Goal: Find specific page/section: Find specific page/section

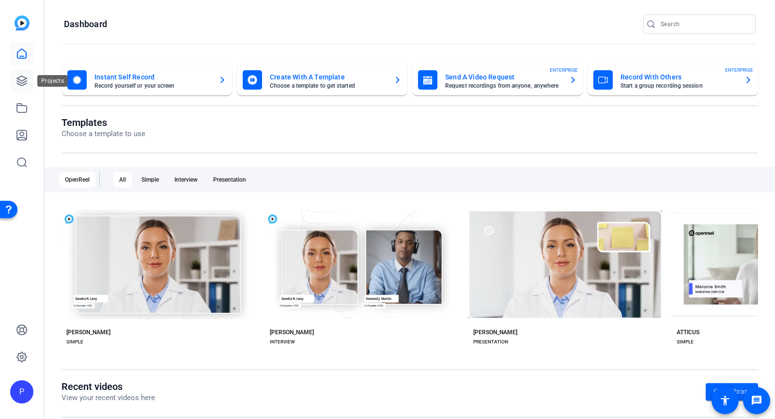
click at [23, 83] on icon at bounding box center [22, 81] width 12 height 12
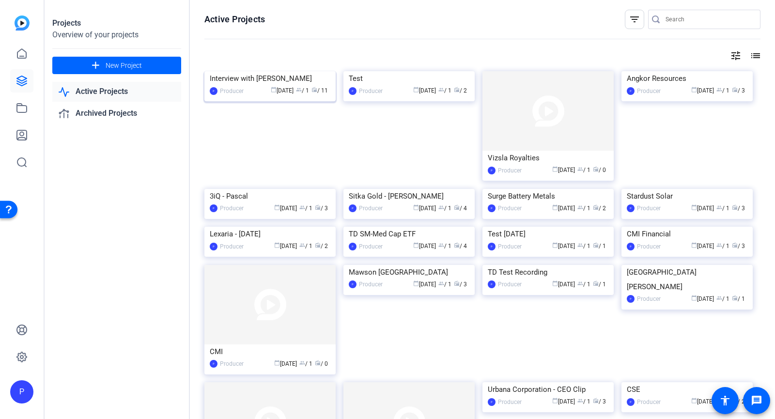
click at [286, 86] on div "Interview with [PERSON_NAME]" at bounding box center [270, 78] width 121 height 15
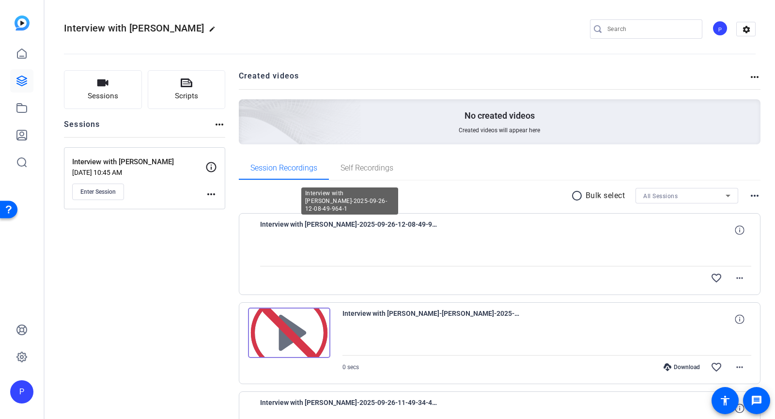
drag, startPoint x: 320, startPoint y: 224, endPoint x: 361, endPoint y: 224, distance: 41.2
click at [320, 224] on span "Interview with [PERSON_NAME]-2025-09-26-12-08-49-964-1" at bounding box center [349, 229] width 179 height 23
click at [735, 230] on icon at bounding box center [739, 229] width 9 height 9
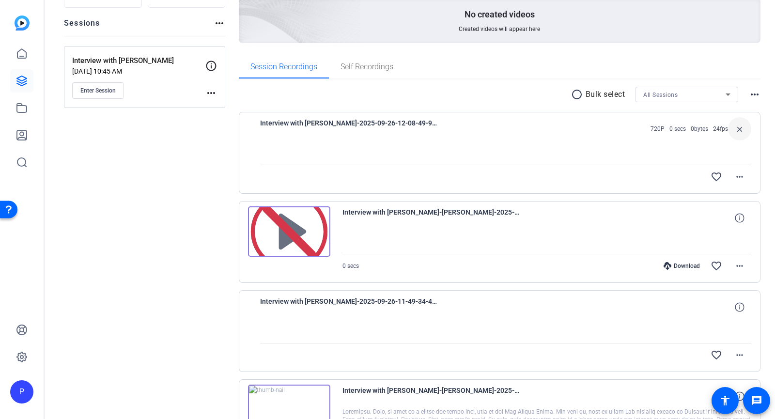
scroll to position [194, 0]
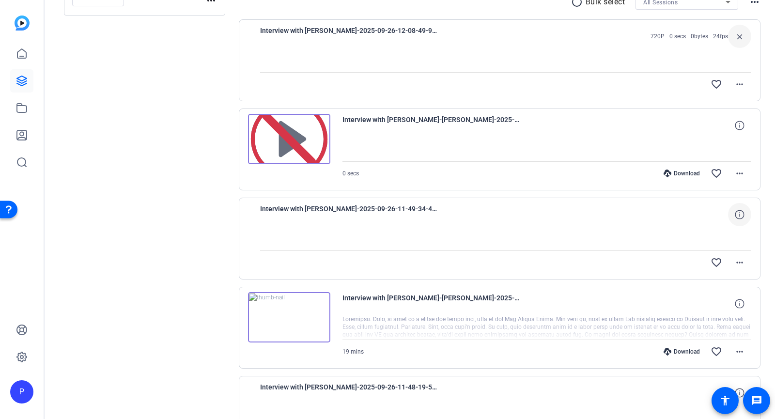
click at [735, 215] on icon at bounding box center [739, 214] width 9 height 9
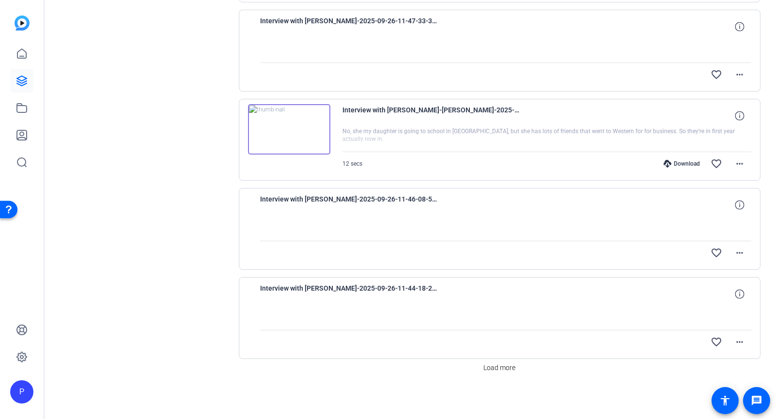
scroll to position [739, 0]
click at [735, 202] on icon at bounding box center [739, 204] width 9 height 9
click at [736, 299] on span at bounding box center [739, 293] width 23 height 23
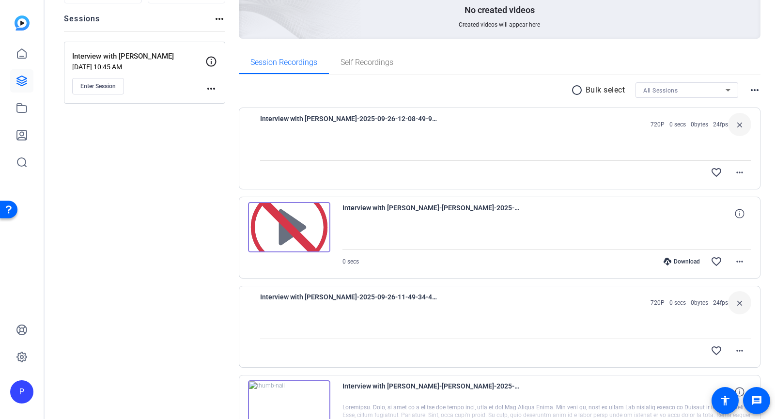
scroll to position [0, 0]
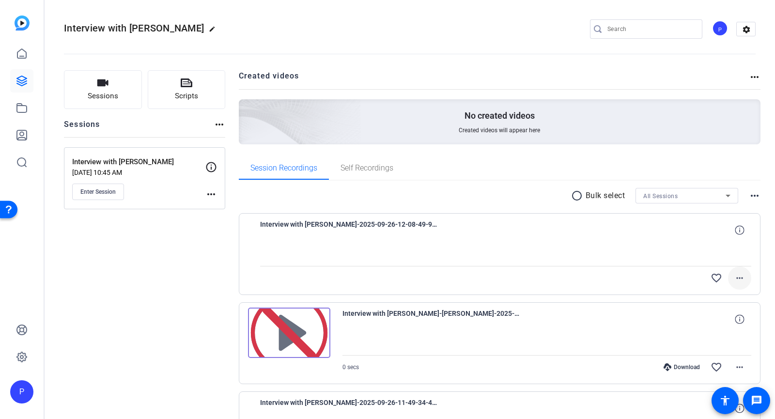
click at [736, 280] on mat-icon "more_horiz" at bounding box center [740, 278] width 12 height 12
click at [638, 235] on div at bounding box center [387, 209] width 775 height 419
